Goal: Transaction & Acquisition: Purchase product/service

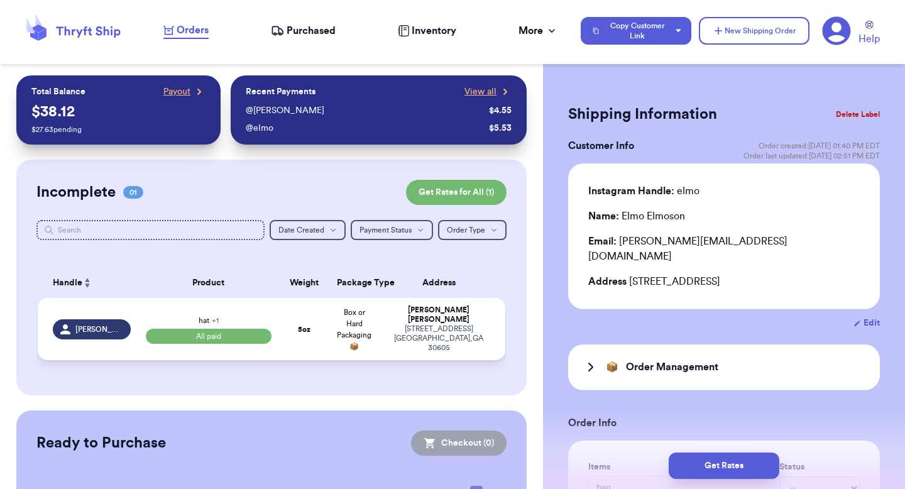
click at [415, 315] on div "Valeria Brenner" at bounding box center [438, 314] width 103 height 19
type input "hat"
select select "paid"
type input "5"
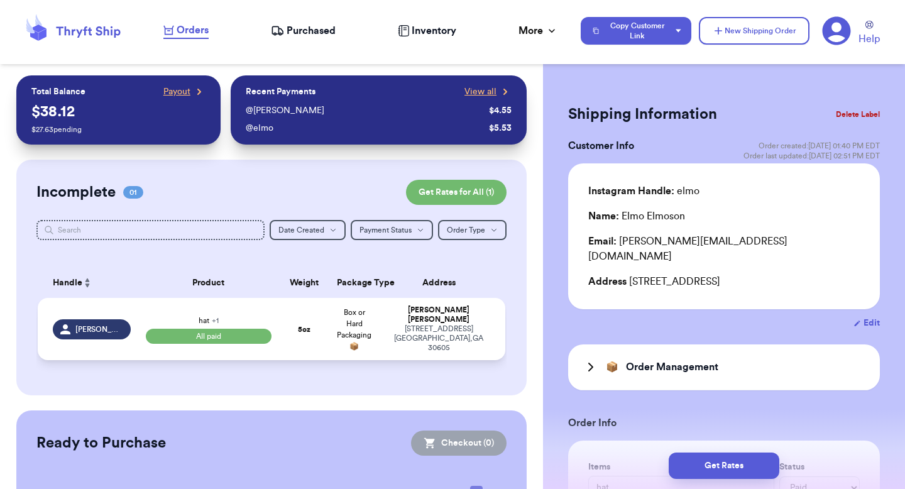
select select "paid"
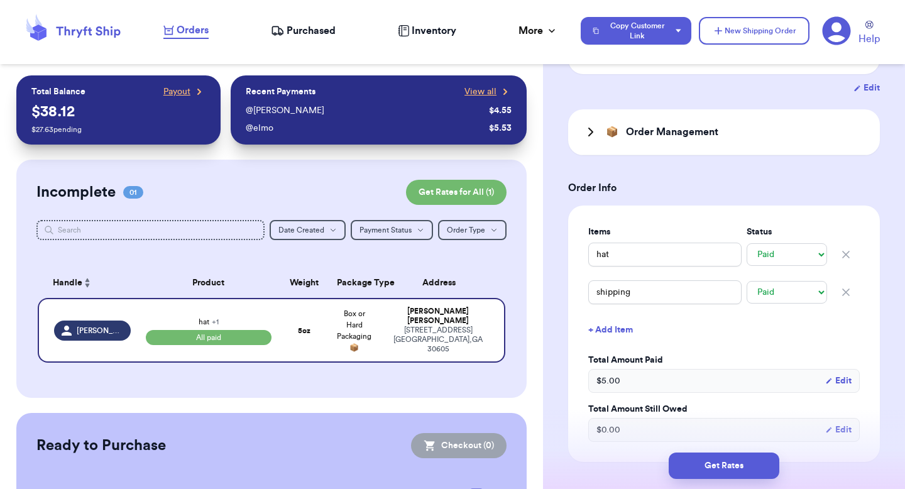
scroll to position [221, 0]
click at [619, 330] on button "+ Add Item" at bounding box center [723, 329] width 281 height 28
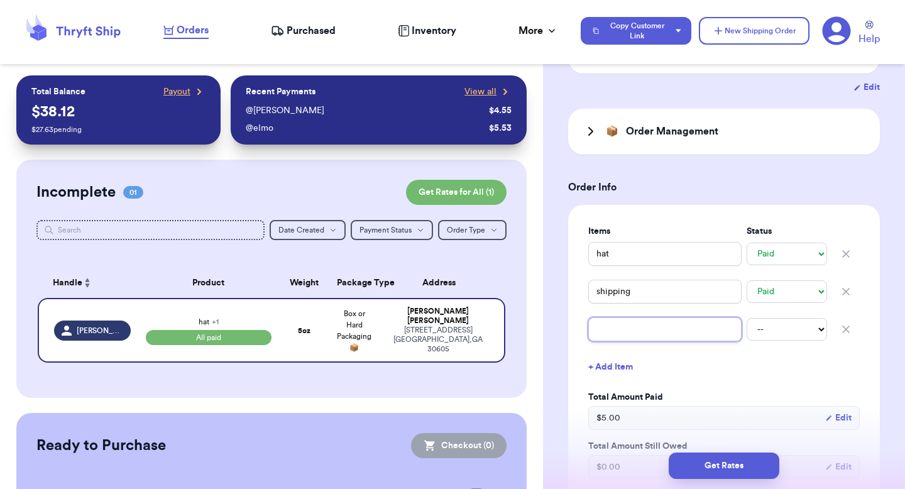
click at [623, 329] on input "text" at bounding box center [664, 329] width 153 height 24
type input "scarf"
click at [766, 324] on select "-- Paid Owes" at bounding box center [786, 329] width 80 height 23
select select "unpaid"
click at [746, 318] on select "-- Paid Owes" at bounding box center [786, 329] width 80 height 23
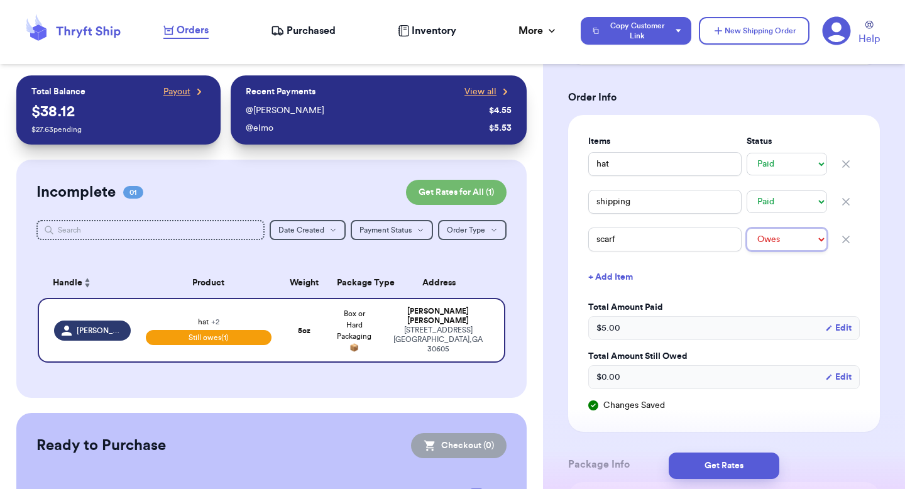
scroll to position [311, 0]
click at [848, 234] on icon "button" at bounding box center [845, 238] width 13 height 13
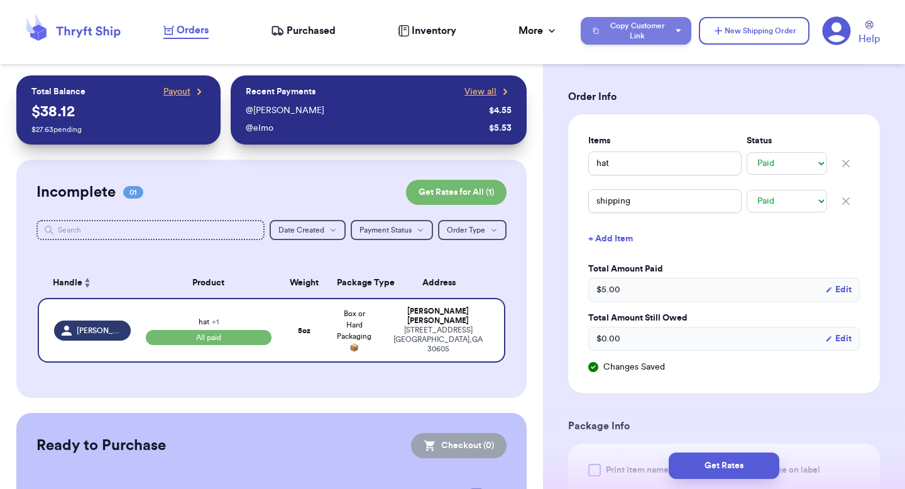
click at [654, 26] on button "Copy Customer Link" at bounding box center [635, 31] width 111 height 28
click at [606, 232] on button "+ Add Item" at bounding box center [723, 239] width 281 height 28
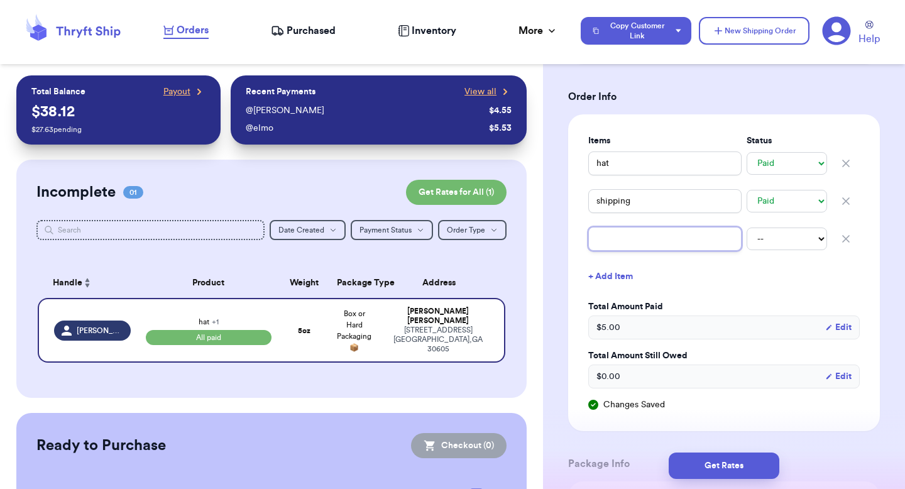
click at [609, 240] on input "text" at bounding box center [664, 239] width 153 height 24
type input "scarf"
click at [773, 229] on select "-- Paid Owes" at bounding box center [786, 238] width 80 height 23
select select "unpaid"
click at [746, 227] on select "-- Paid Owes" at bounding box center [786, 238] width 80 height 23
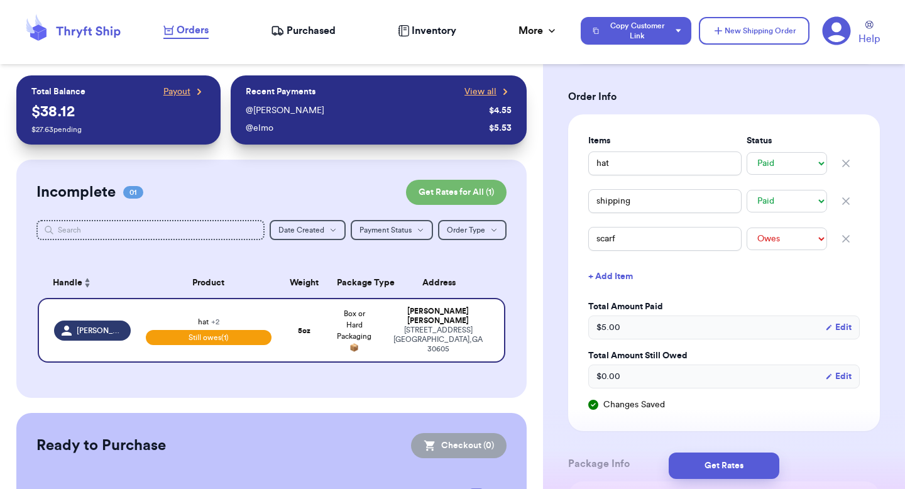
click at [843, 381] on button "Edit" at bounding box center [838, 376] width 26 height 13
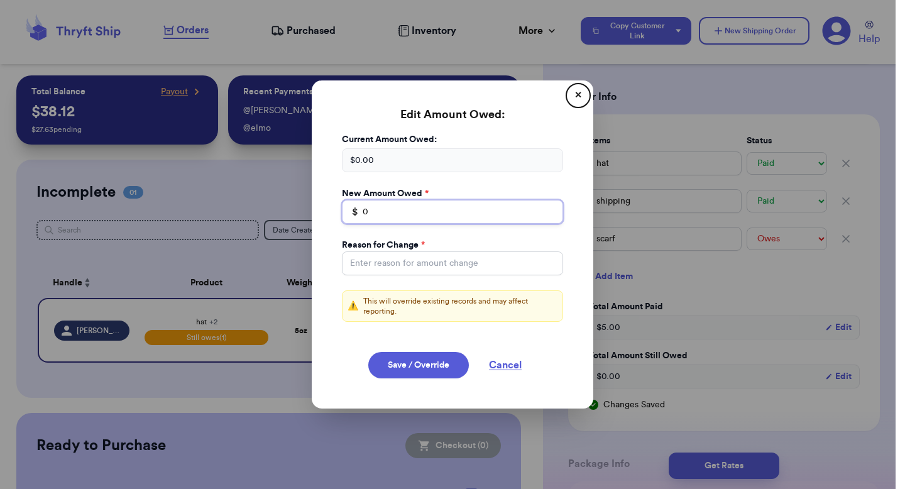
click at [425, 211] on input "0" at bounding box center [452, 212] width 221 height 24
type input "8"
click at [396, 254] on input "Total Amount Paid" at bounding box center [452, 263] width 221 height 24
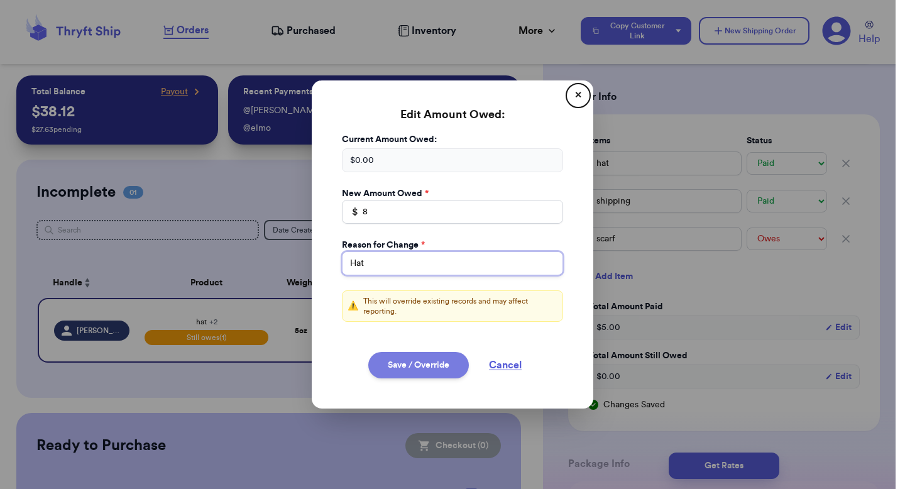
type input "Hat"
click at [433, 370] on button "Save / Override" at bounding box center [418, 365] width 101 height 26
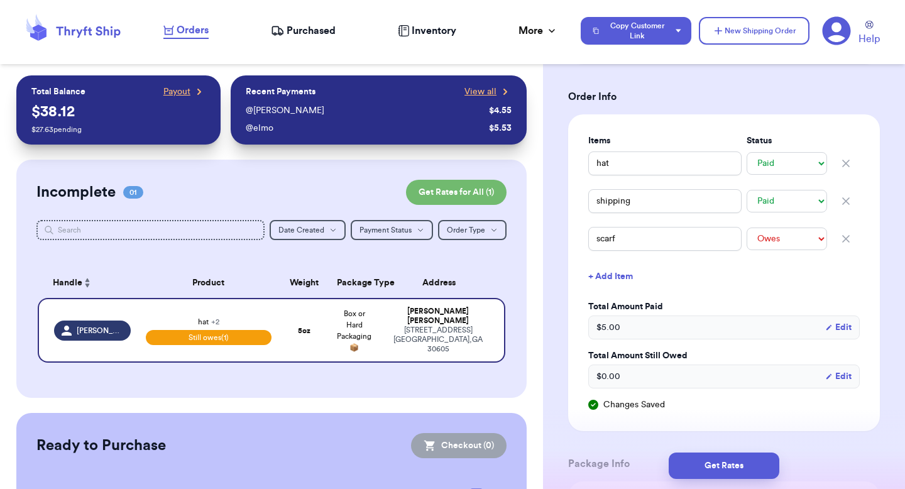
type input "8"
select select "unpaid"
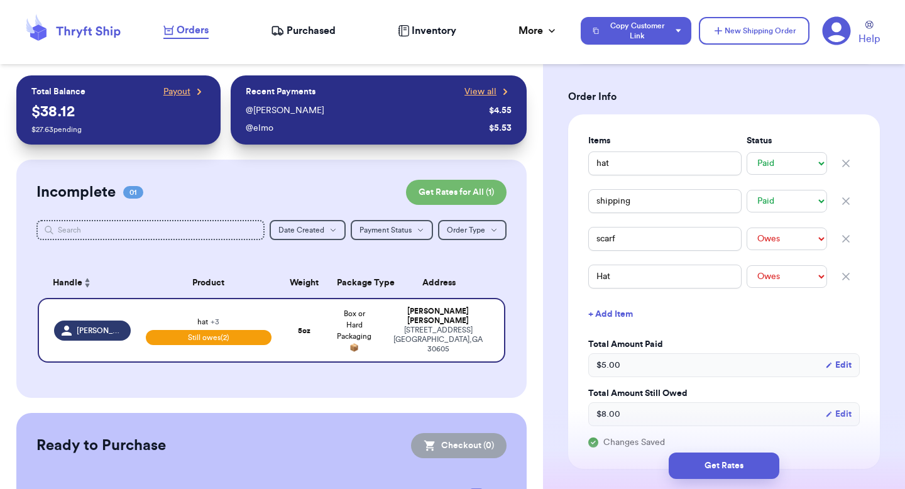
click at [625, 312] on button "+ Add Item" at bounding box center [723, 314] width 281 height 28
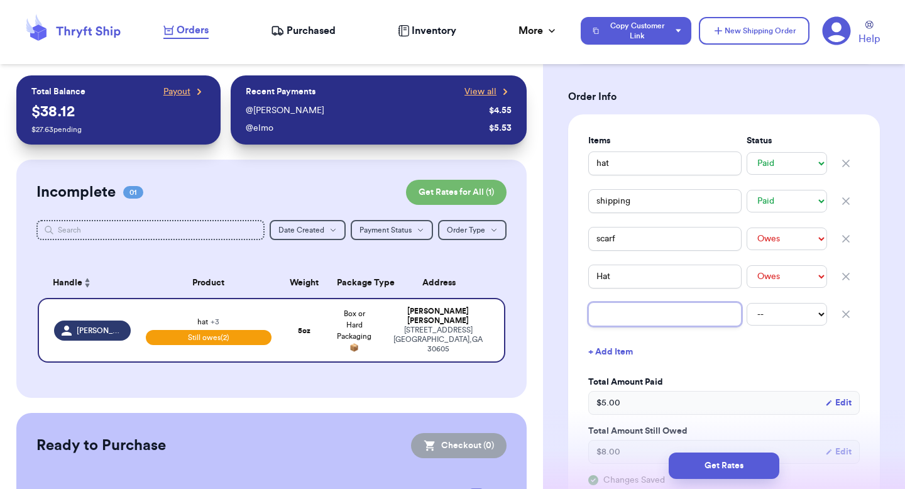
click at [625, 317] on input "text" at bounding box center [664, 314] width 153 height 24
type input "orange sunglasses"
click at [848, 310] on icon "button" at bounding box center [845, 314] width 13 height 13
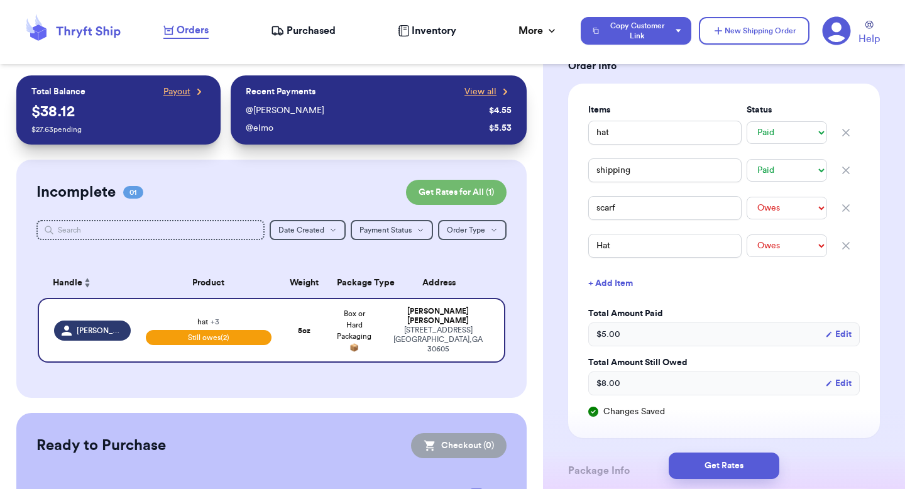
scroll to position [346, 0]
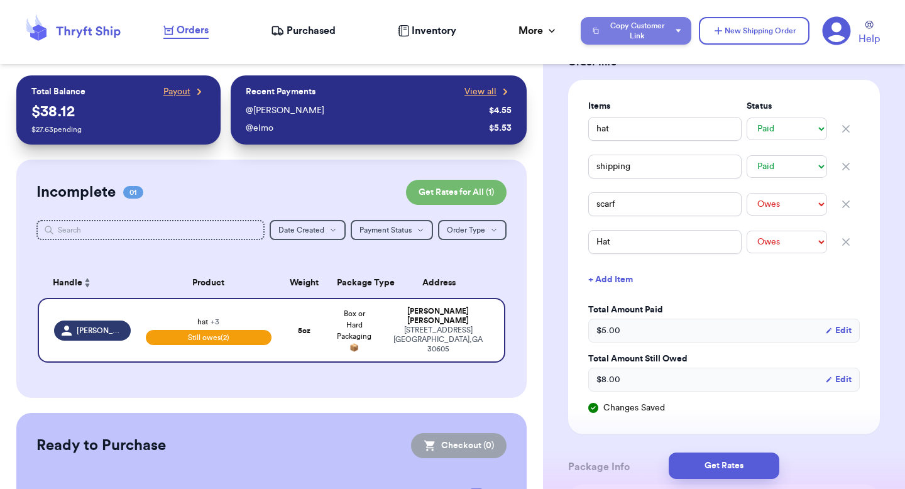
click at [637, 35] on button "Copy Customer Link" at bounding box center [635, 31] width 111 height 28
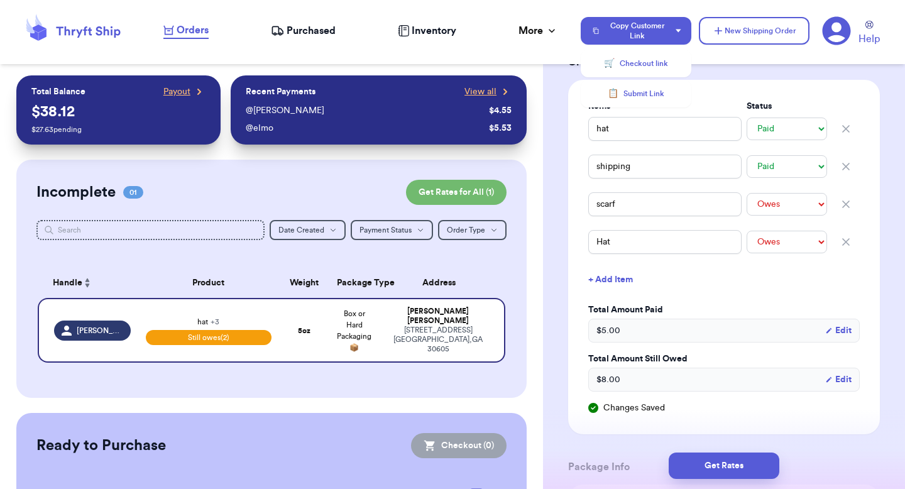
click at [851, 242] on icon "button" at bounding box center [845, 242] width 13 height 13
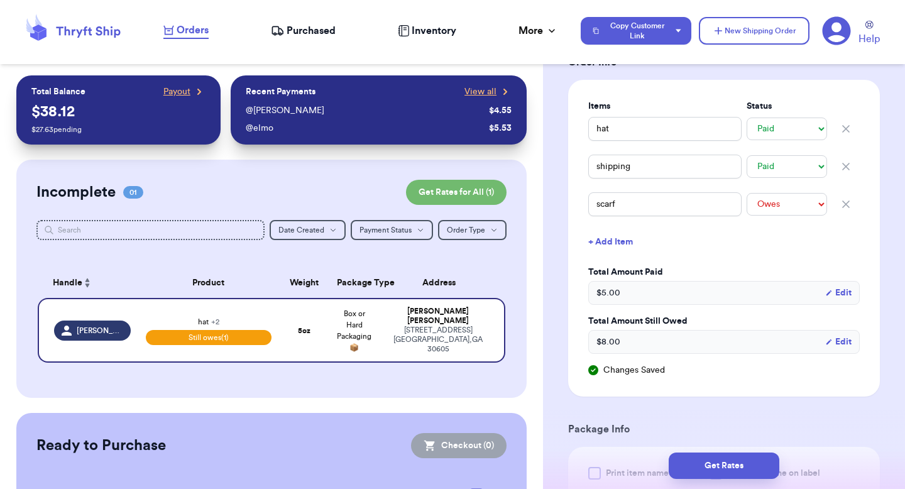
click at [624, 45] on div "Copy Customer Link New Shipping Order Help" at bounding box center [734, 31] width 309 height 31
click at [624, 40] on button "Copy Customer Link" at bounding box center [635, 31] width 111 height 28
click at [840, 345] on button "Edit" at bounding box center [838, 341] width 26 height 13
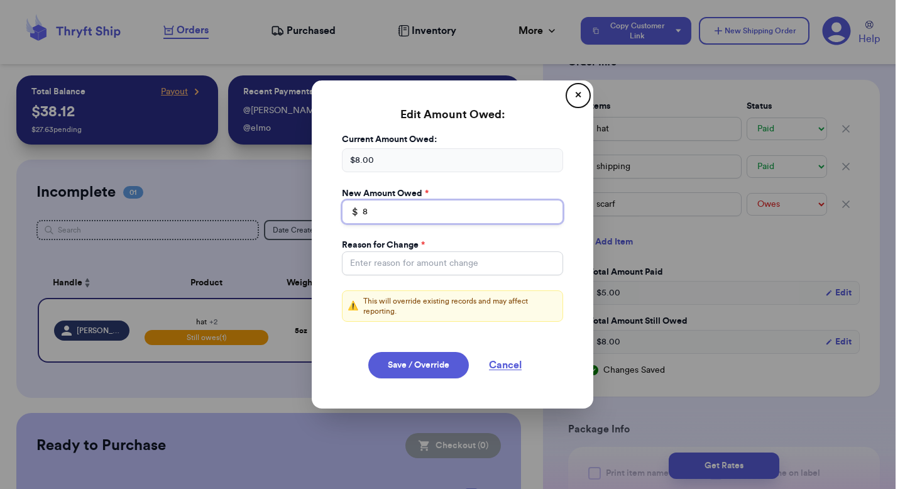
click at [525, 212] on input "8" at bounding box center [452, 212] width 221 height 24
type input "20"
click at [441, 259] on input "Total Amount Paid" at bounding box center [452, 263] width 221 height 24
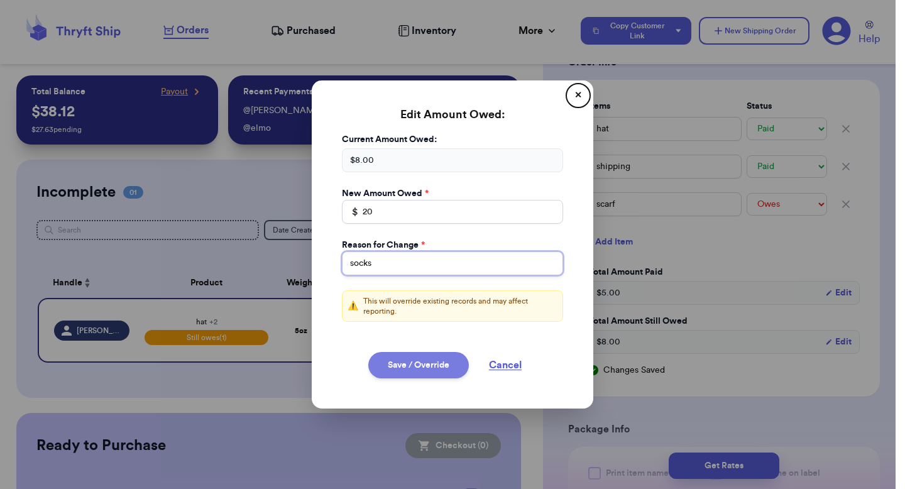
type input "socks"
click at [408, 363] on button "Save / Override" at bounding box center [418, 365] width 101 height 26
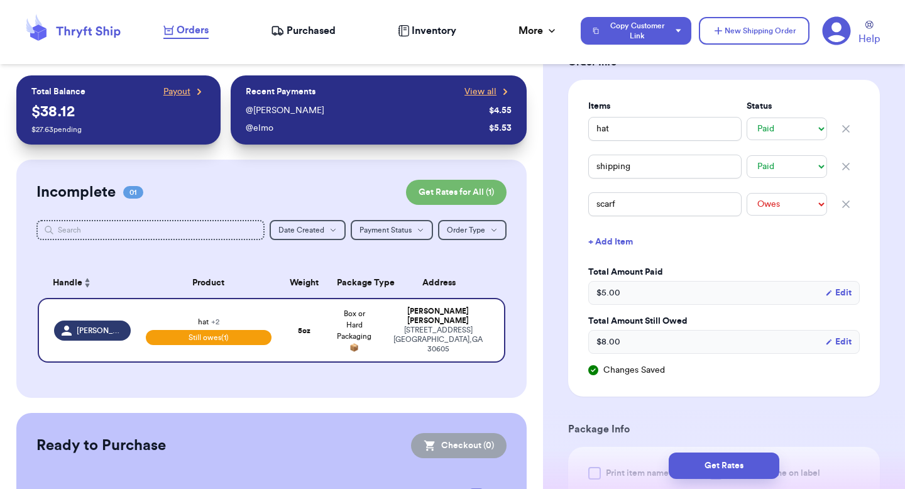
type input "20"
select select "unpaid"
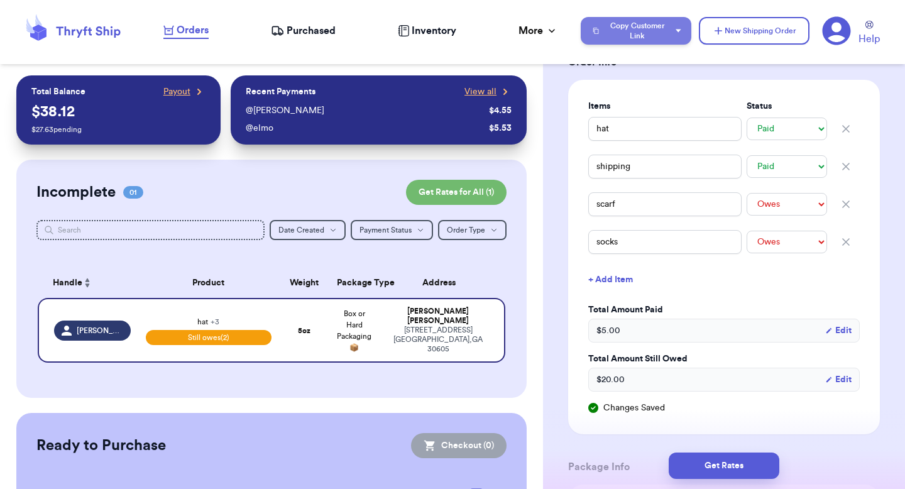
click at [648, 26] on button "Copy Customer Link" at bounding box center [635, 31] width 111 height 28
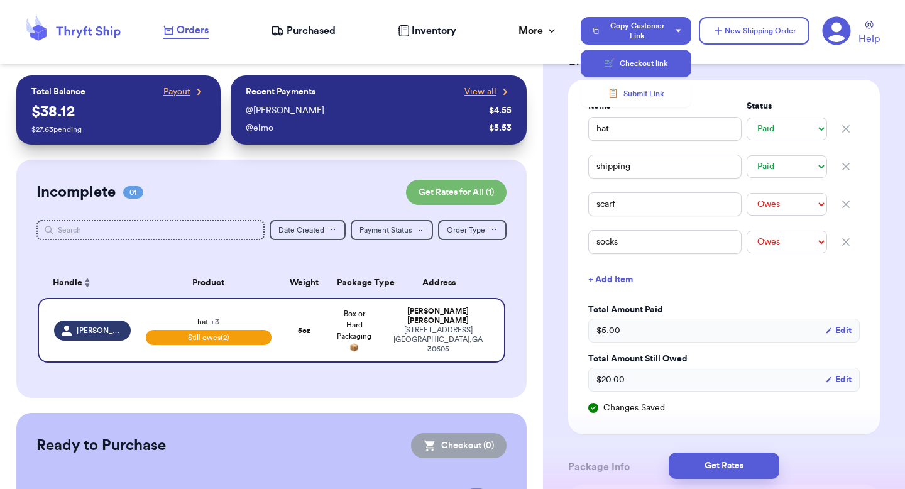
click at [634, 57] on button "🛒 Checkout link" at bounding box center [635, 64] width 111 height 28
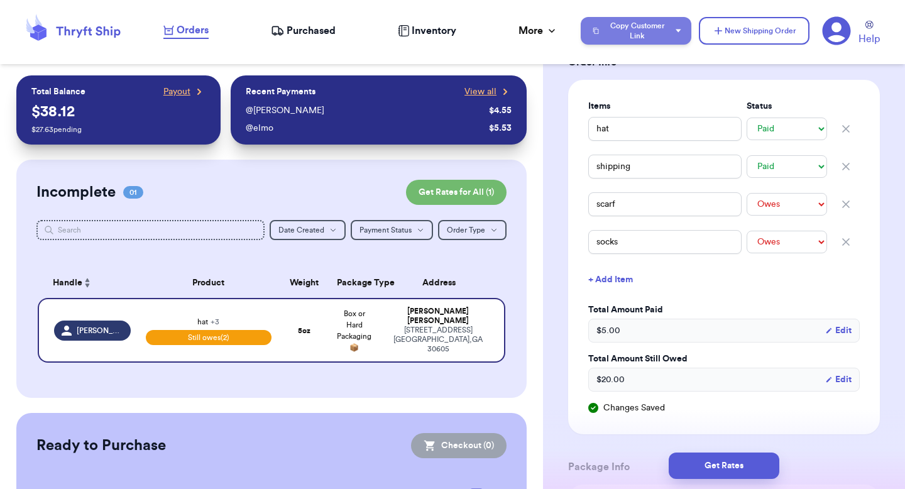
click at [635, 30] on button "Copy Customer Link" at bounding box center [635, 31] width 111 height 28
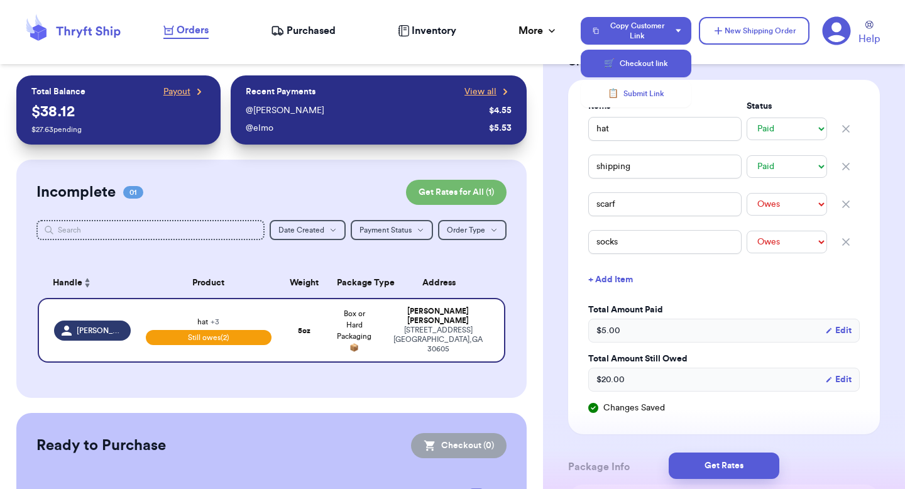
click at [638, 64] on button "🛒 Checkout link" at bounding box center [635, 64] width 111 height 28
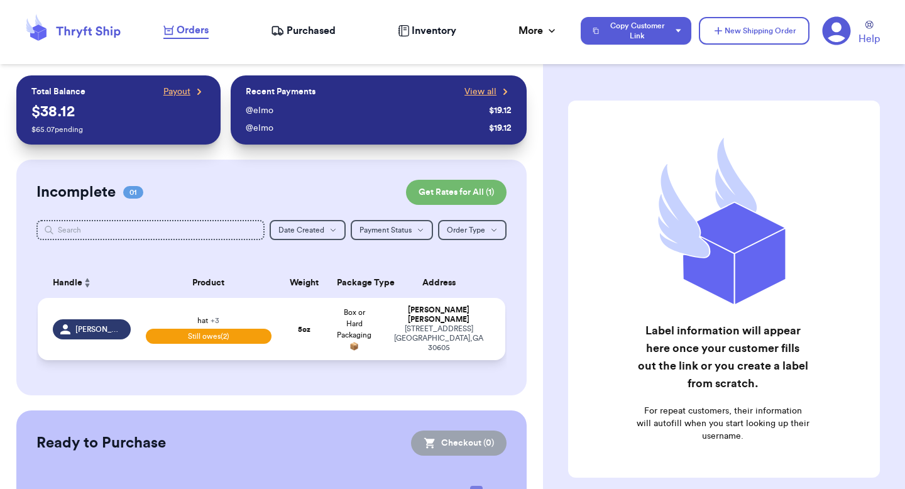
click at [338, 329] on span "Box or Hard Packaging 📦" at bounding box center [354, 328] width 35 height 41
select select "paid"
select select "unpaid"
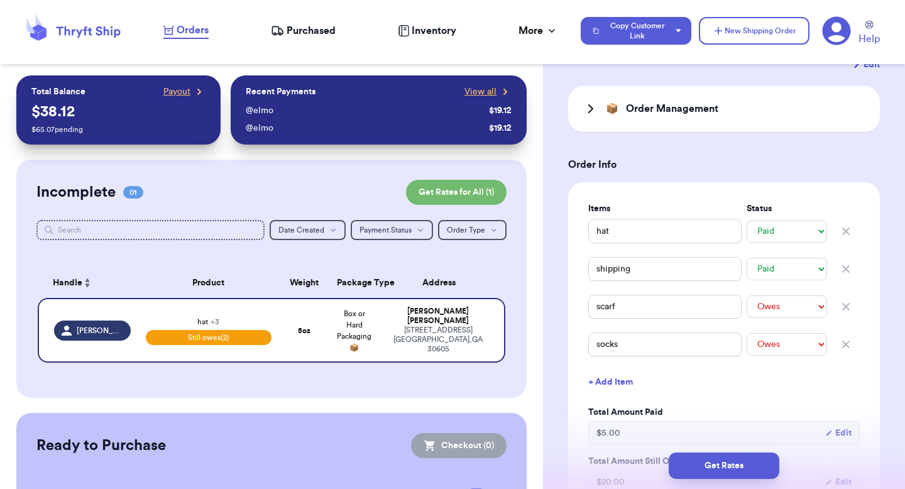
scroll to position [258, 0]
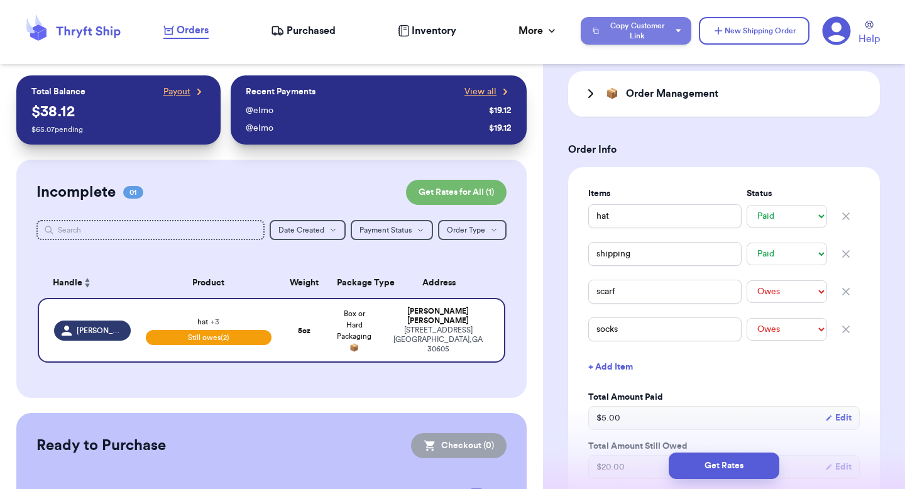
click at [645, 27] on button "Copy Customer Link" at bounding box center [635, 31] width 111 height 28
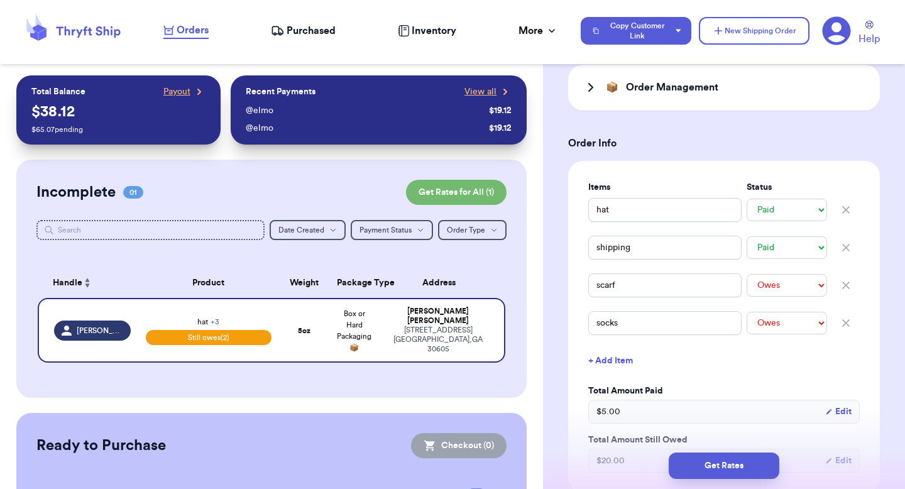
click at [844, 246] on icon "button" at bounding box center [845, 247] width 13 height 13
type input "scarf"
select select "unpaid"
type input "socks"
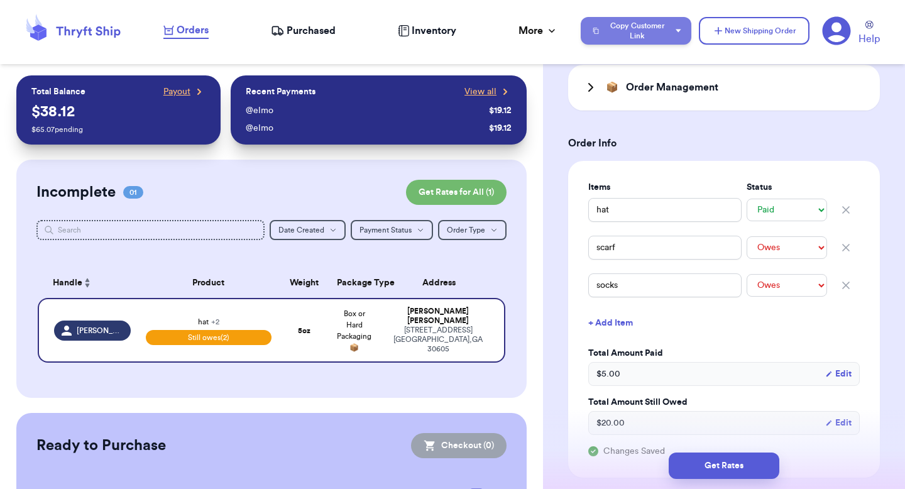
click at [638, 30] on button "Copy Customer Link" at bounding box center [635, 31] width 111 height 28
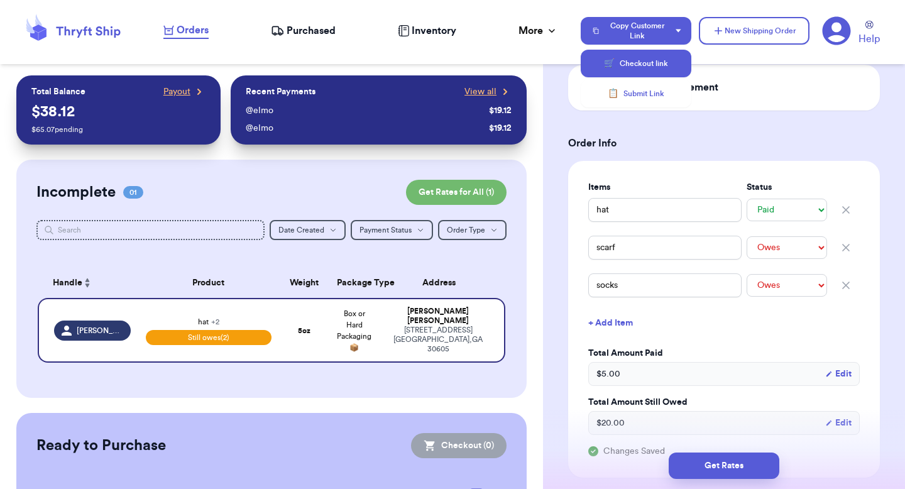
click at [631, 71] on button "🛒 Checkout link" at bounding box center [635, 64] width 111 height 28
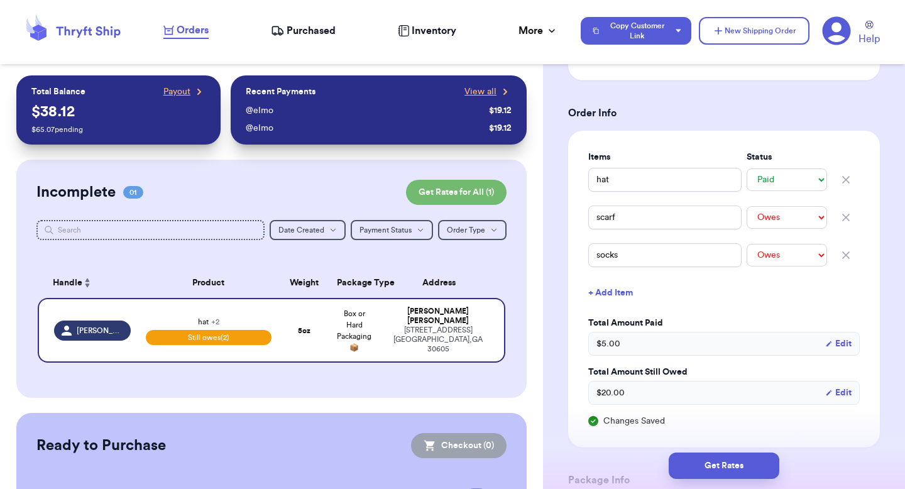
scroll to position [300, 0]
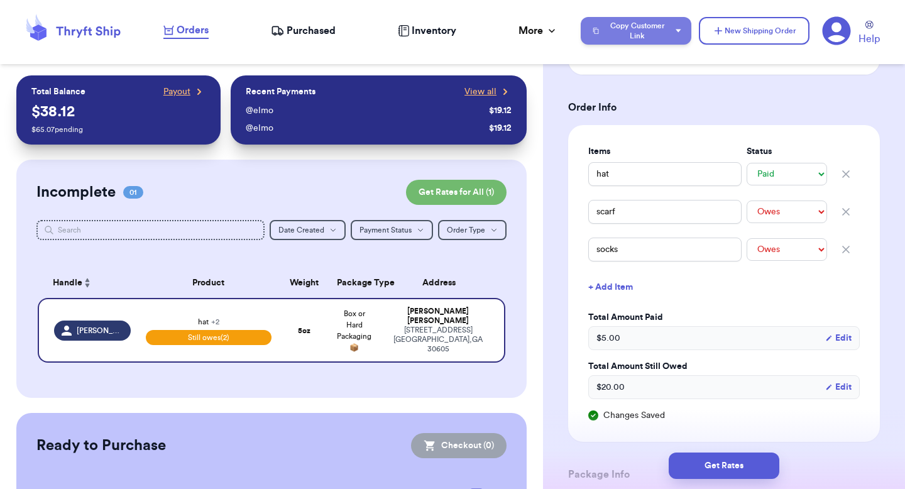
click at [624, 20] on button "Copy Customer Link" at bounding box center [635, 31] width 111 height 28
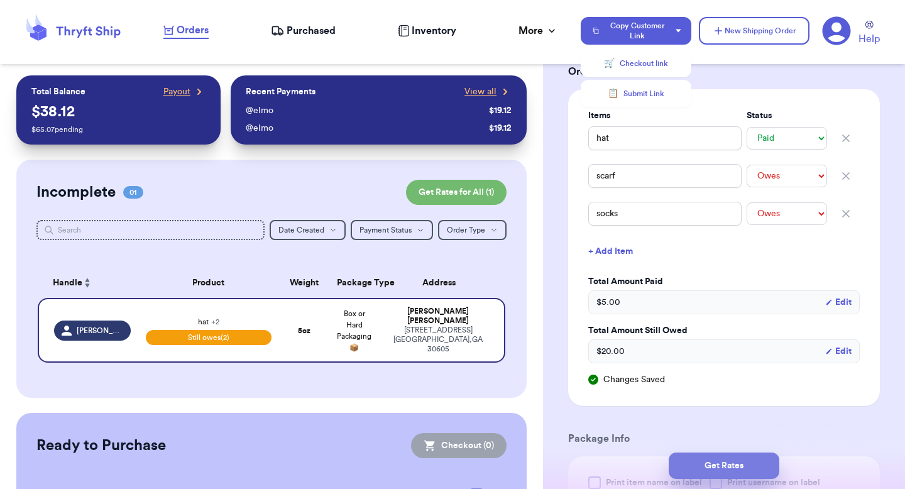
scroll to position [339, 0]
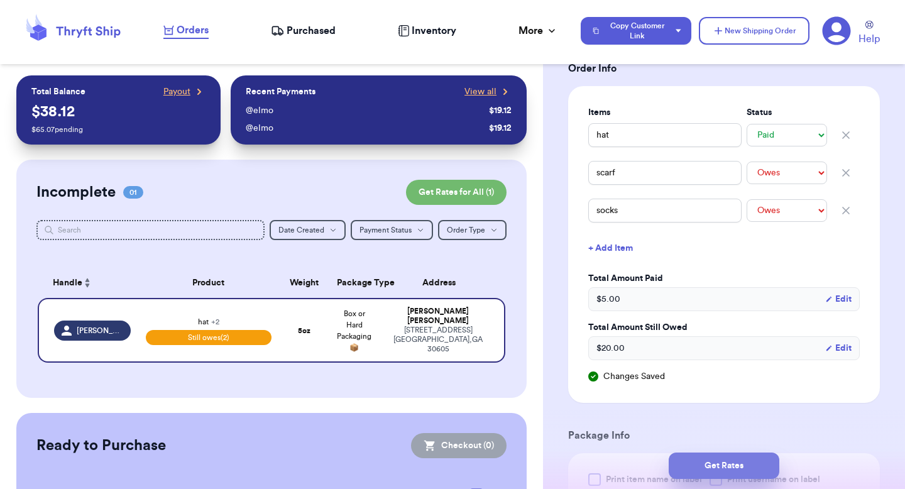
click at [692, 472] on button "Get Rates" at bounding box center [723, 465] width 111 height 26
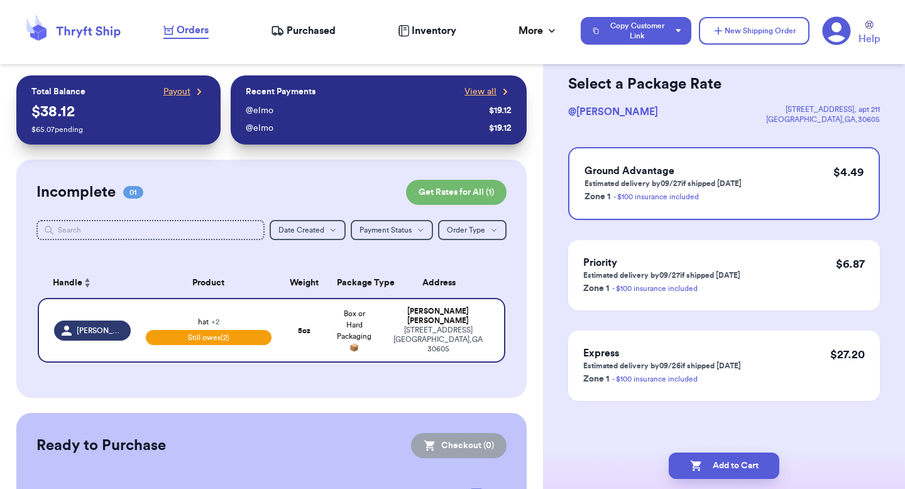
scroll to position [0, 0]
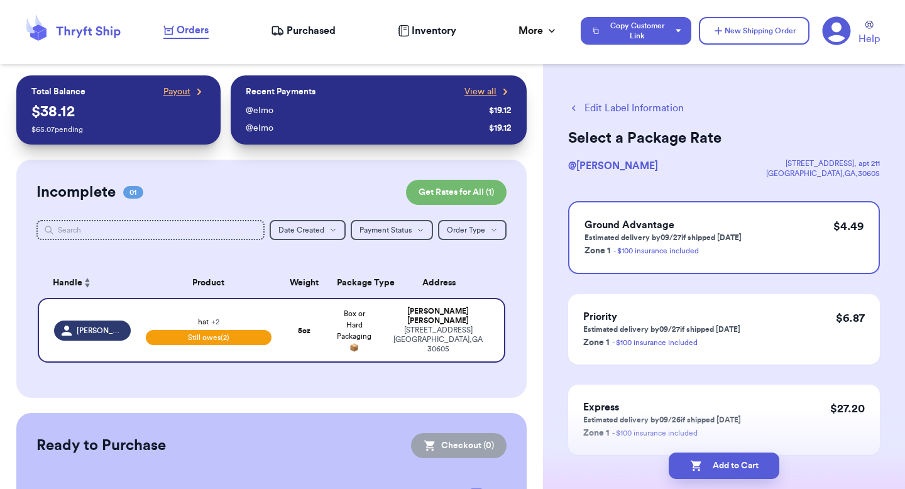
click at [631, 108] on button "Edit Label Information" at bounding box center [626, 108] width 116 height 15
select select "paid"
select select "unpaid"
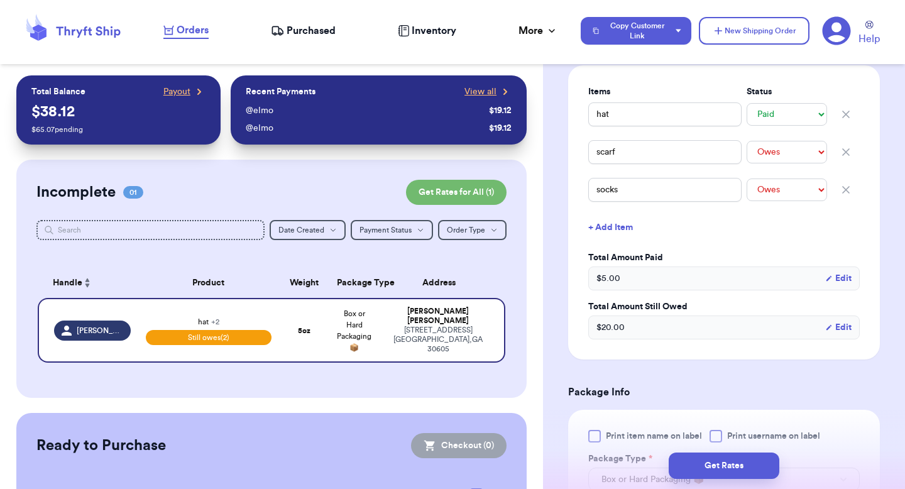
scroll to position [370, 0]
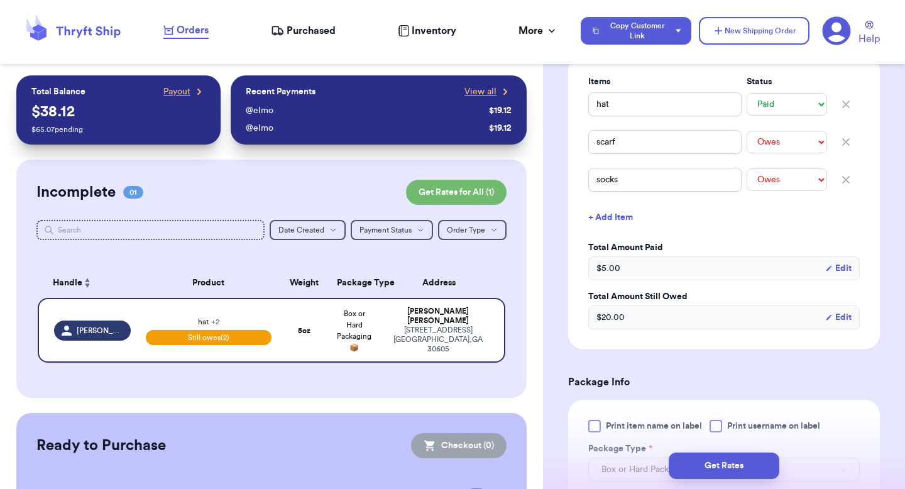
click at [838, 318] on button "Edit" at bounding box center [838, 317] width 26 height 13
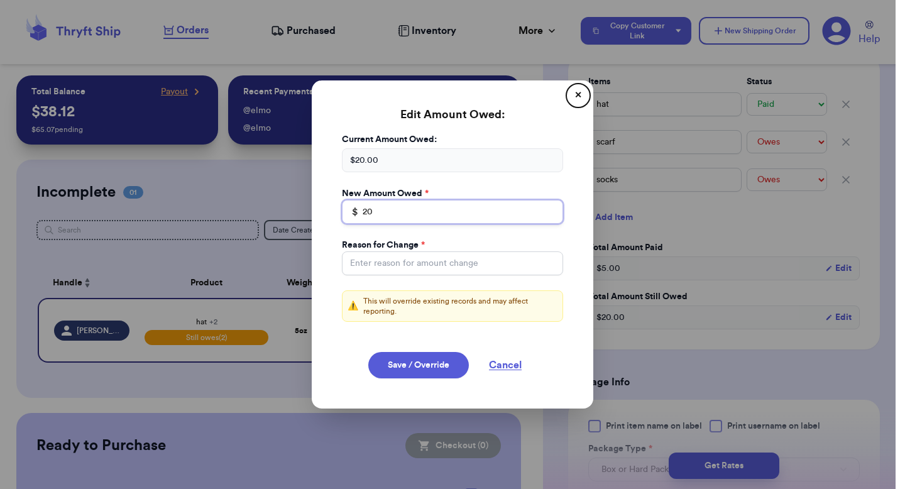
click at [461, 219] on input "20" at bounding box center [452, 212] width 221 height 24
type input "25"
click at [445, 267] on input "Total Amount Paid" at bounding box center [452, 263] width 221 height 24
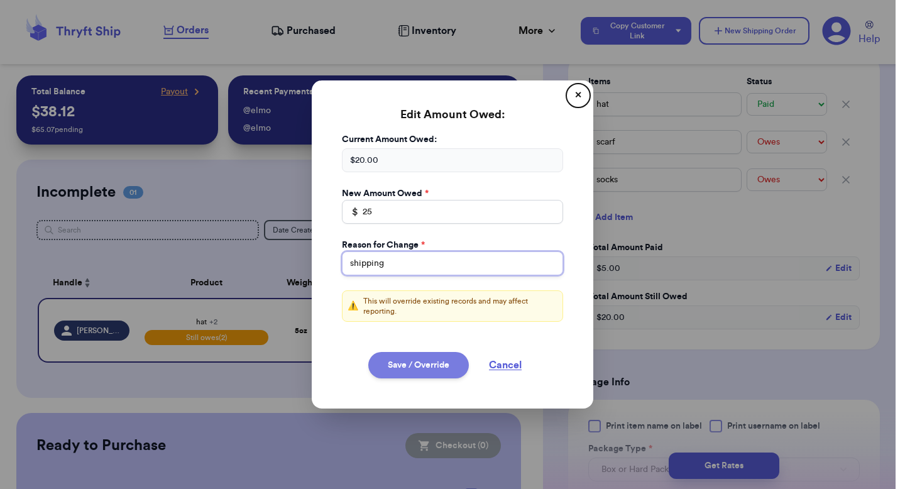
type input "shipping"
click at [415, 368] on button "Save / Override" at bounding box center [418, 365] width 101 height 26
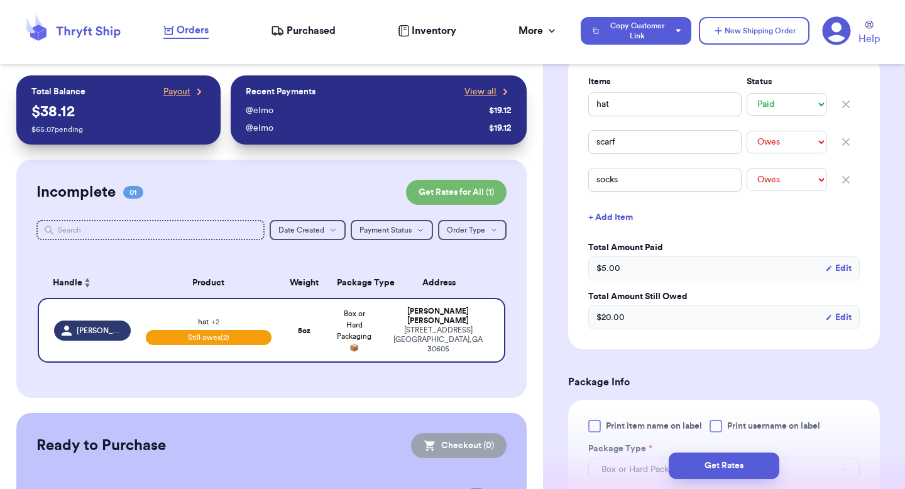
type input "25"
select select "unpaid"
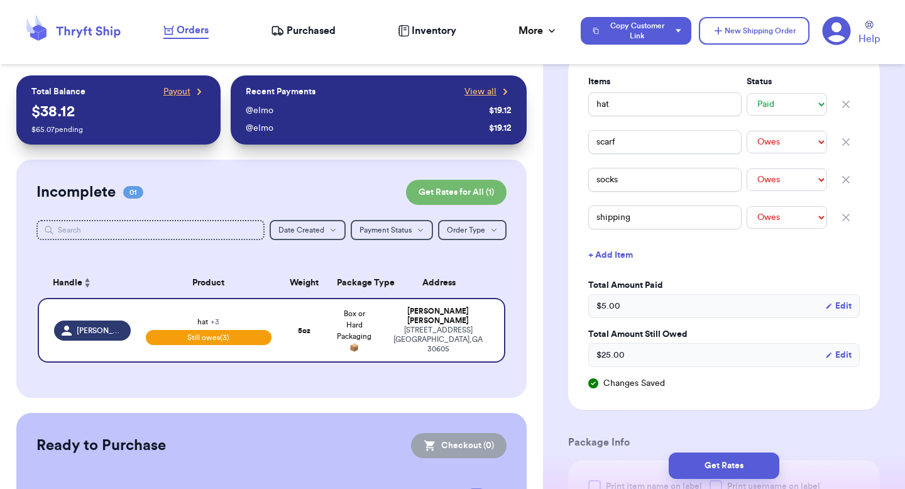
scroll to position [346, 0]
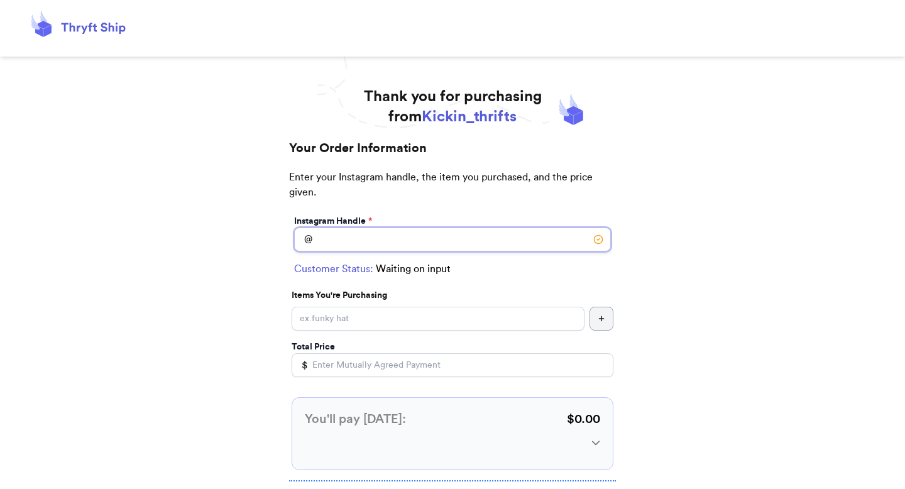
click at [391, 239] on input "Instagram Handle *" at bounding box center [452, 239] width 317 height 24
type input "[PERSON_NAME]"
select select "GA"
type input "[GEOGRAPHIC_DATA]"
type input "30605"
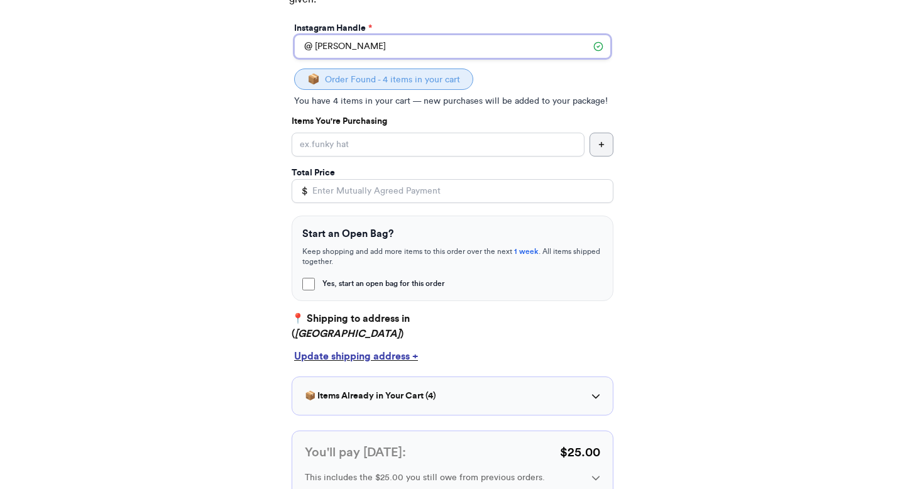
scroll to position [184, 0]
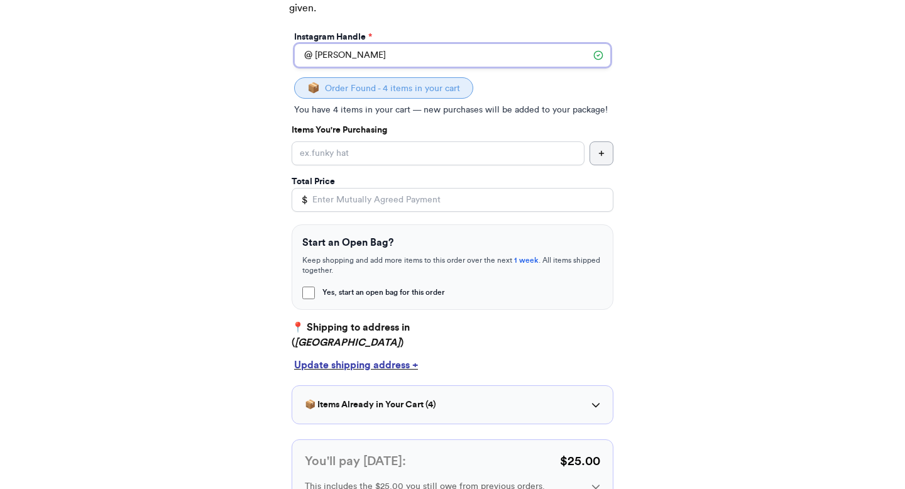
type input "[PERSON_NAME]"
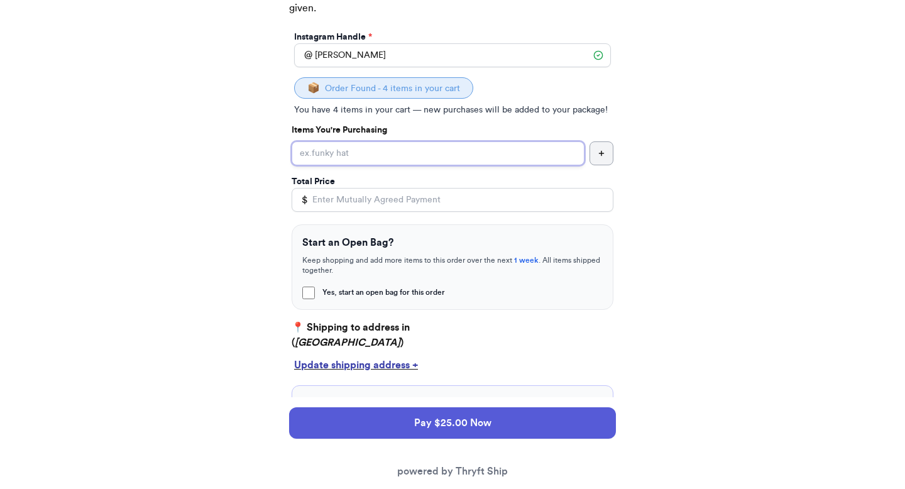
click at [384, 154] on input "Yes, start an open bag for this order" at bounding box center [437, 153] width 293 height 24
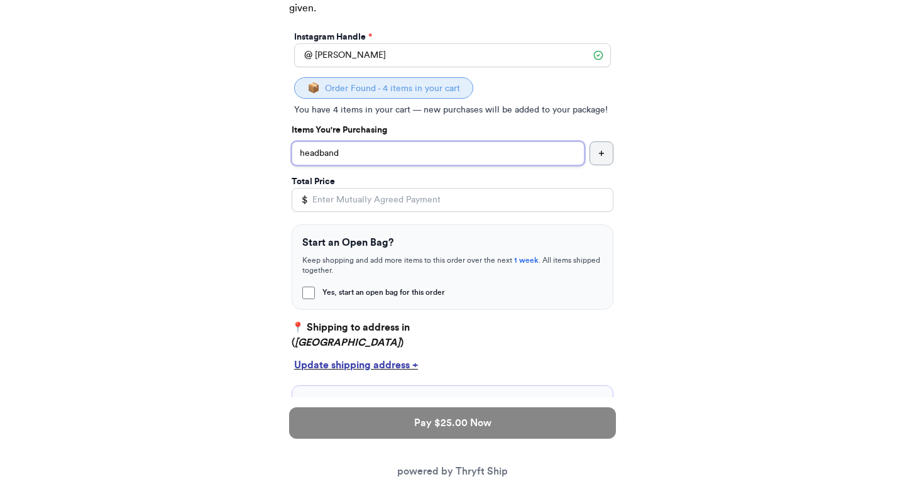
type input "headband"
click at [362, 200] on input "Total Price" at bounding box center [452, 200] width 322 height 24
type input "2"
click at [373, 156] on input "headband" at bounding box center [437, 153] width 293 height 24
type input "h"
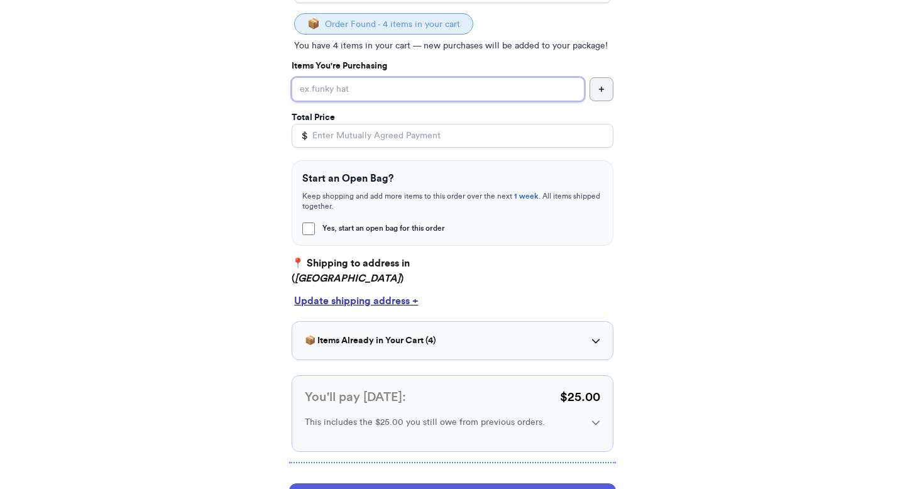
scroll to position [273, 0]
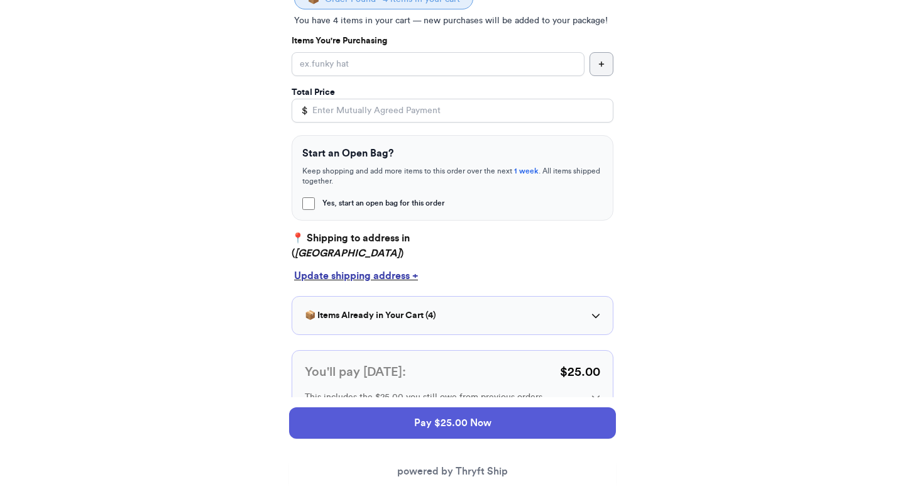
click at [395, 471] on div "Pay $25.00 Now powered by Thryft Ship" at bounding box center [452, 443] width 327 height 92
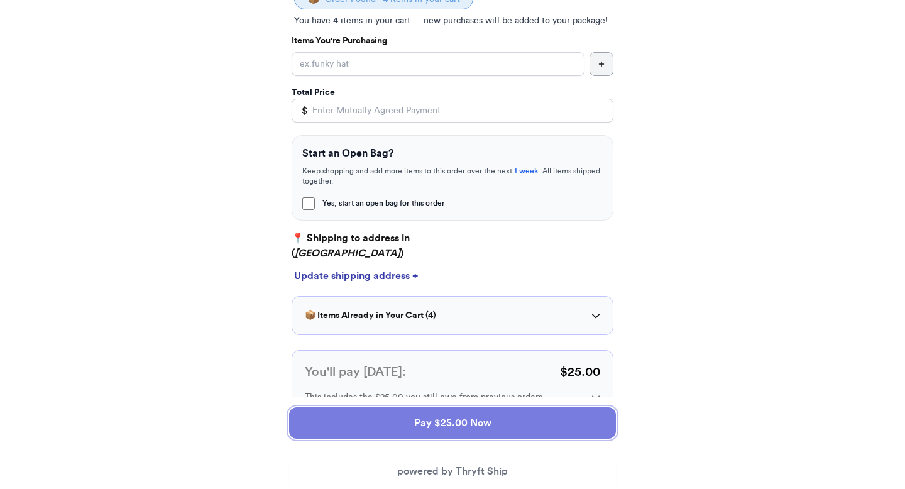
click at [394, 422] on button "Pay $25.00 Now" at bounding box center [452, 422] width 327 height 31
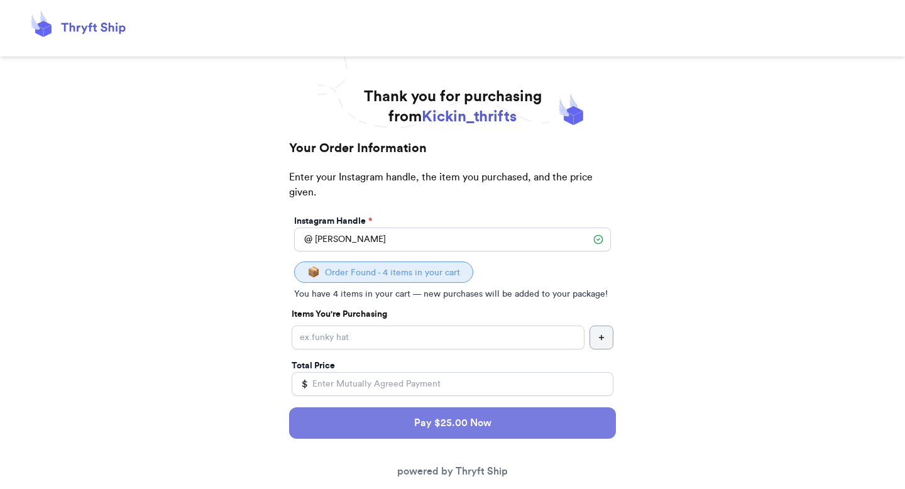
select select "GA"
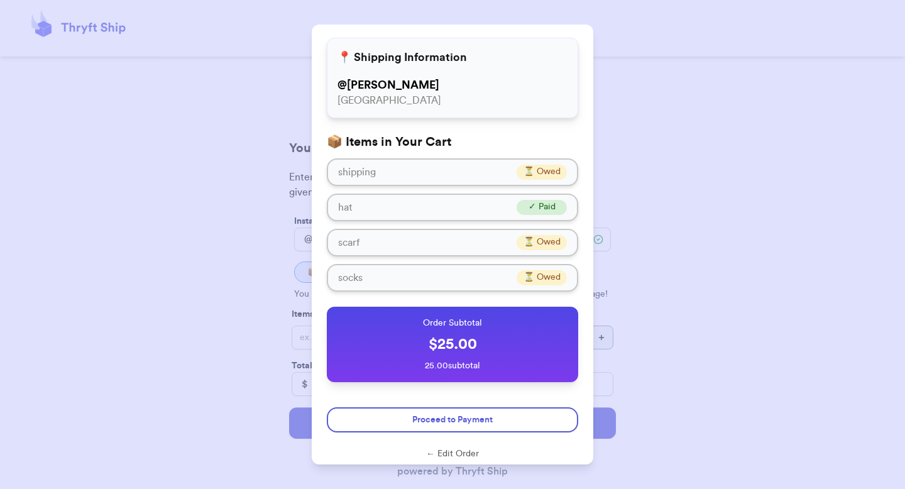
scroll to position [63, 0]
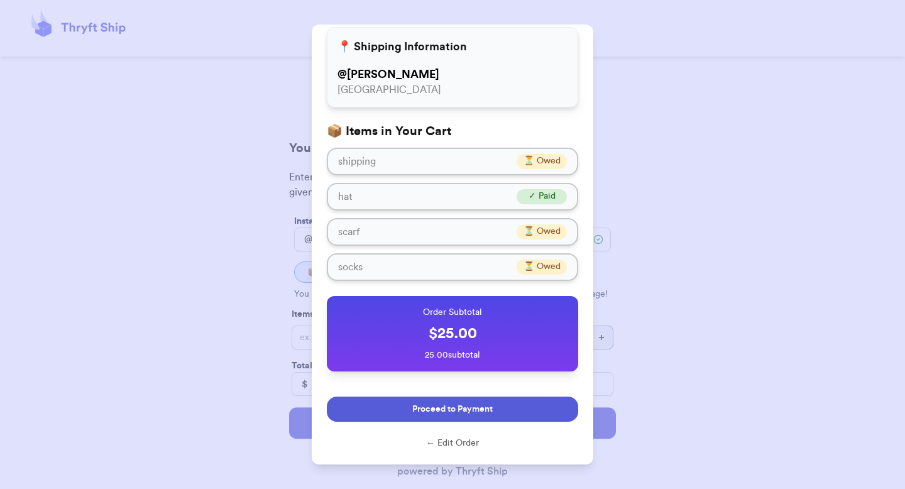
click at [405, 412] on button "Proceed to Payment" at bounding box center [452, 408] width 251 height 25
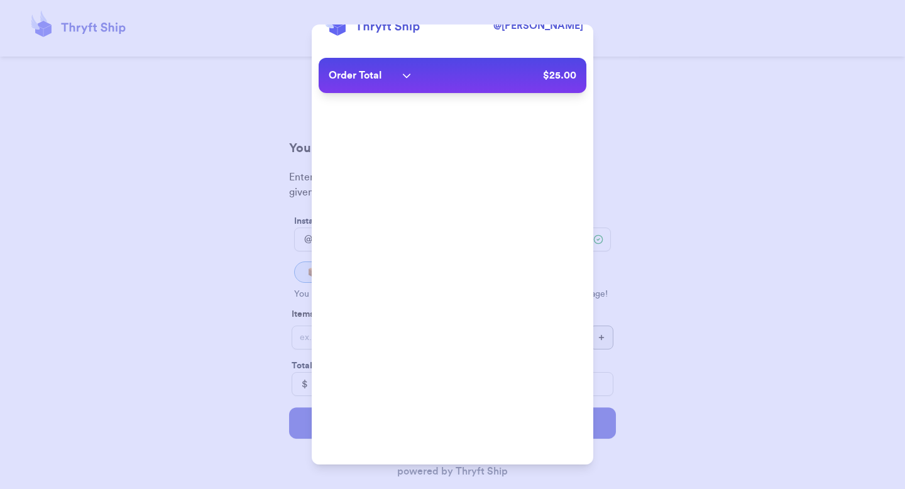
scroll to position [30, 0]
